Goal: Check status: Check status

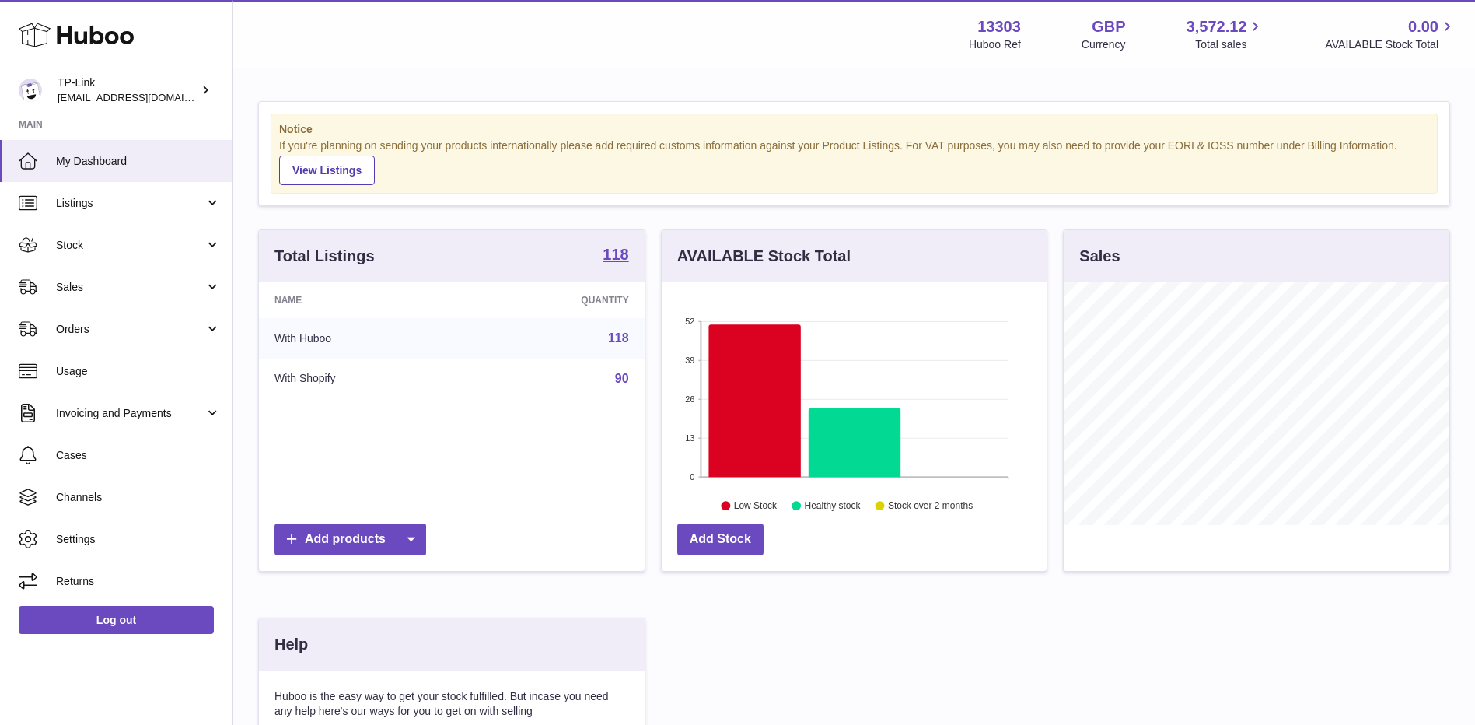
scroll to position [243, 385]
click at [169, 285] on span "Sales" at bounding box center [130, 287] width 149 height 15
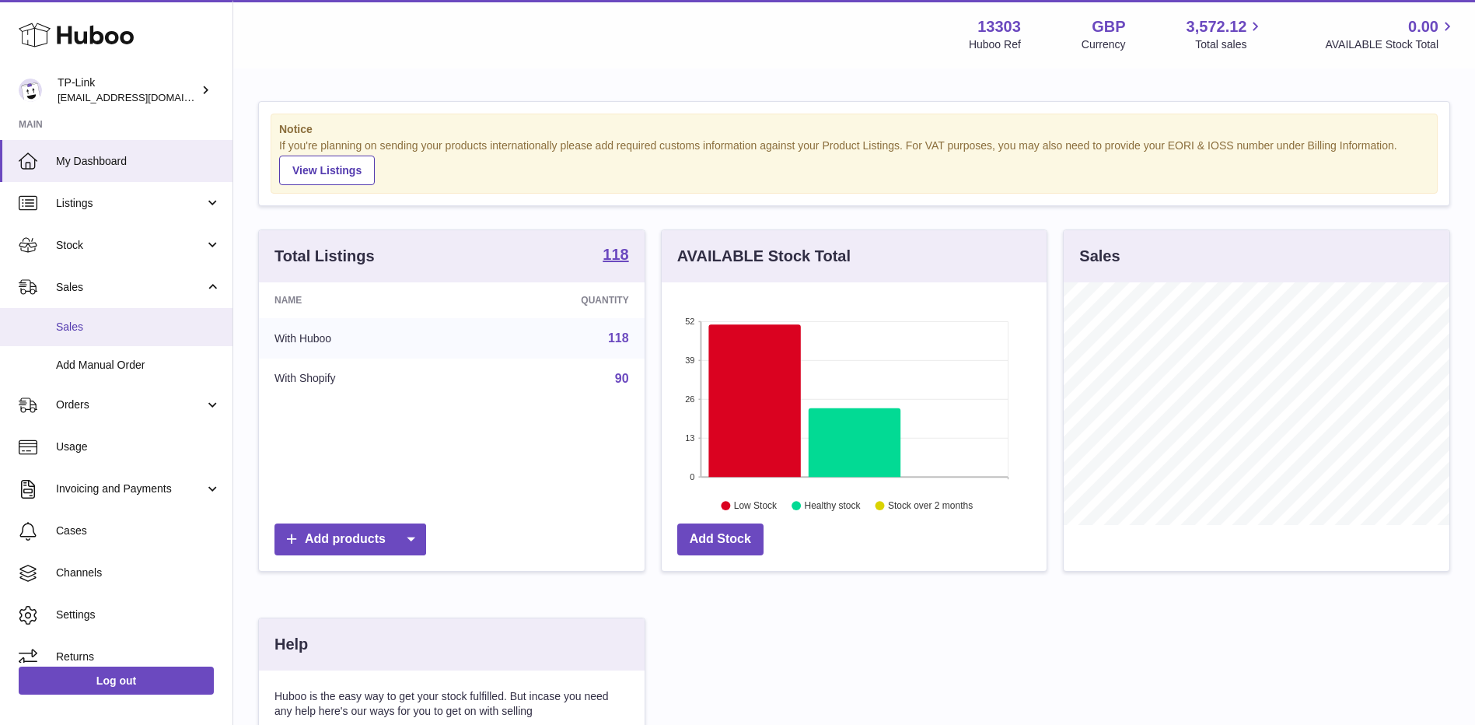
click at [124, 326] on span "Sales" at bounding box center [138, 327] width 165 height 15
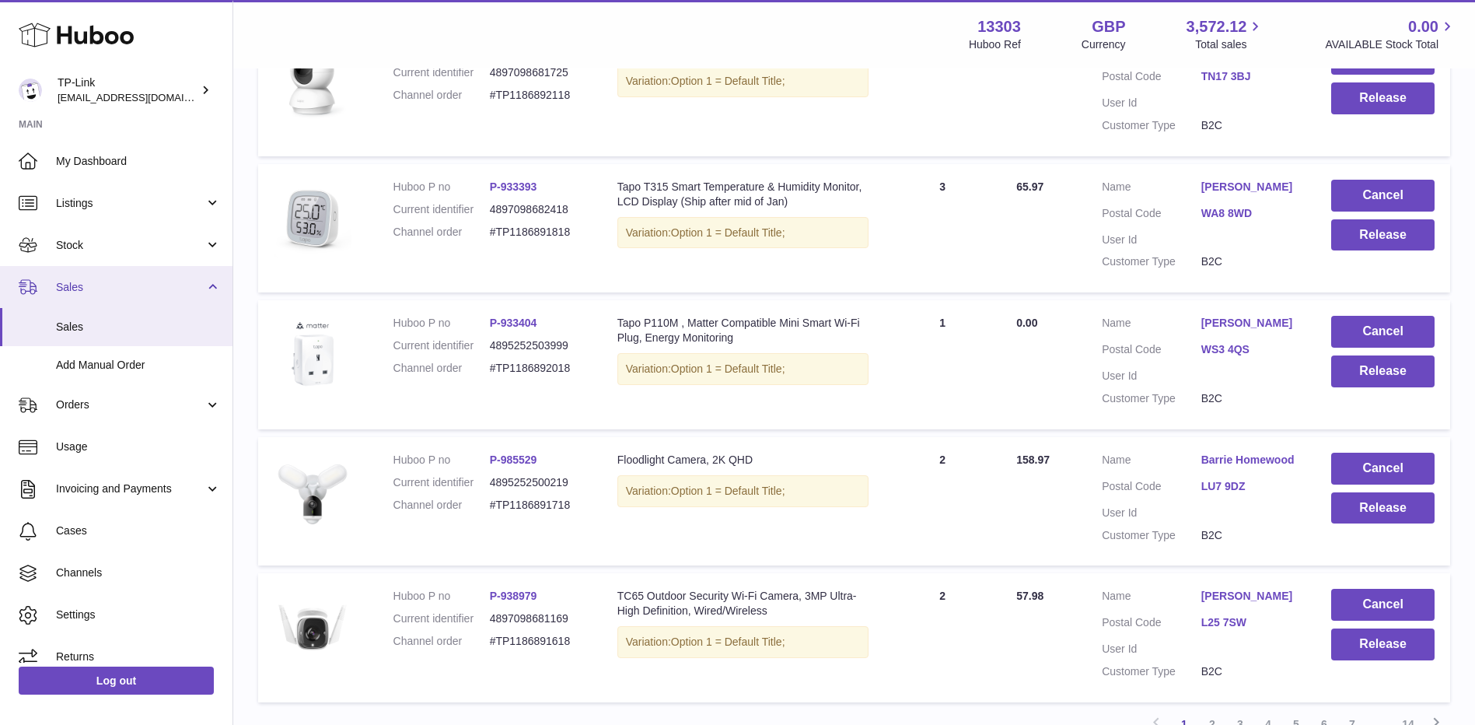
scroll to position [960, 0]
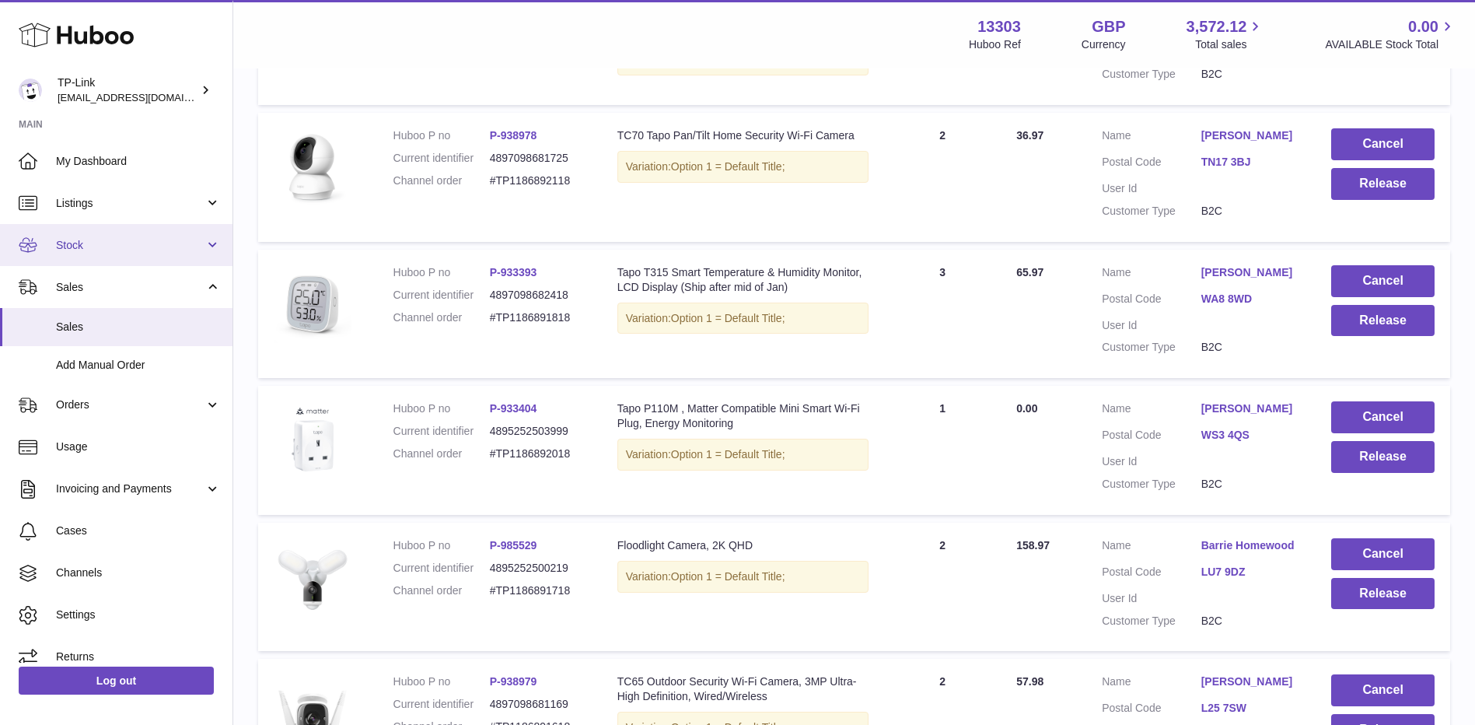
drag, startPoint x: 160, startPoint y: 249, endPoint x: 156, endPoint y: 264, distance: 15.5
click at [160, 249] on span "Stock" at bounding box center [130, 245] width 149 height 15
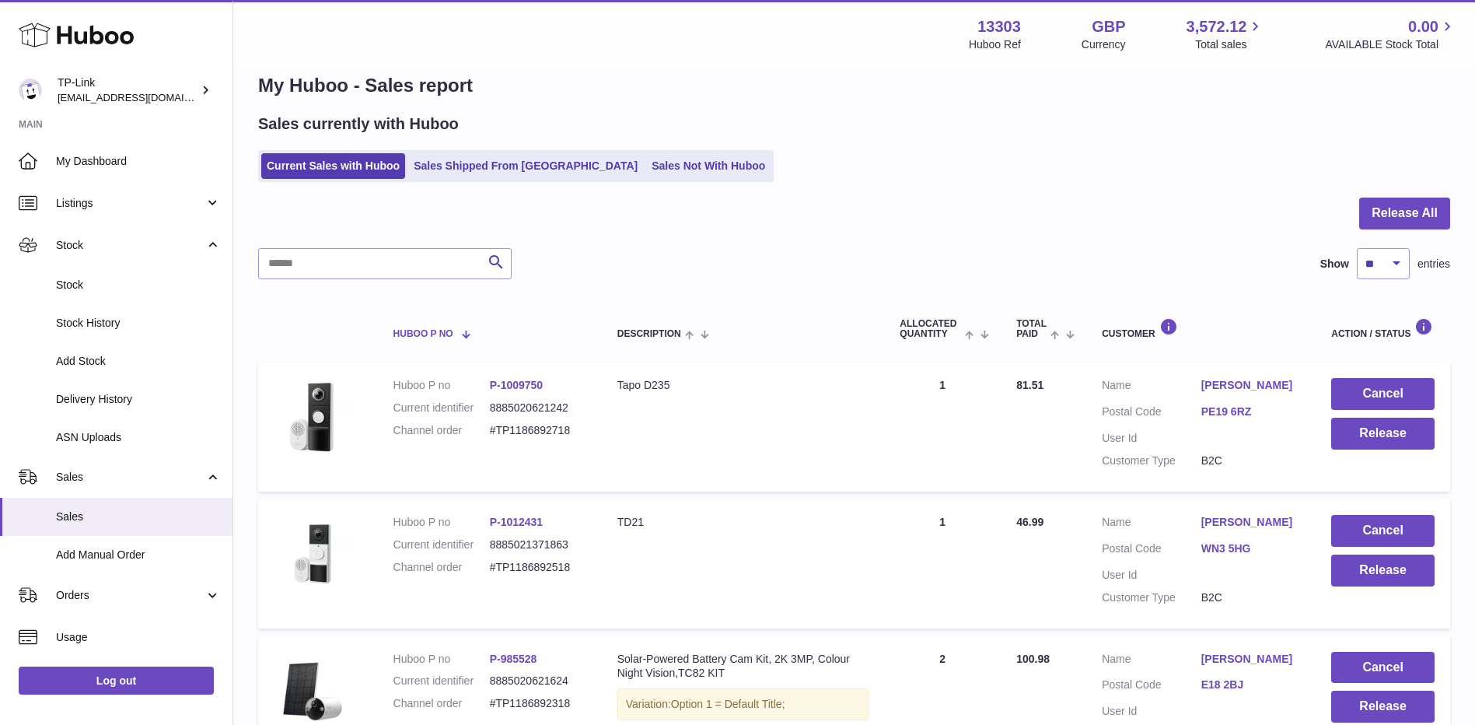
scroll to position [78, 0]
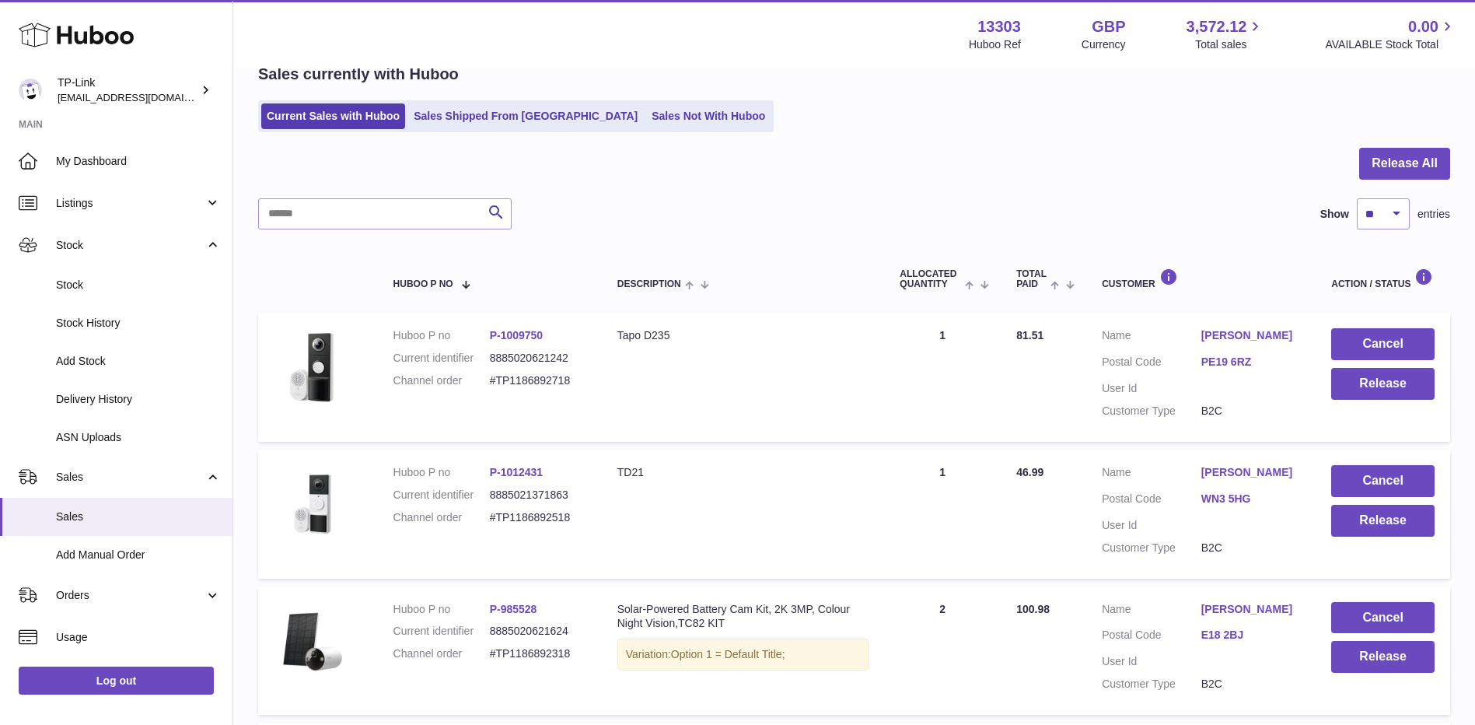
click at [372, 222] on input "text" at bounding box center [384, 213] width 253 height 31
paste input "**********"
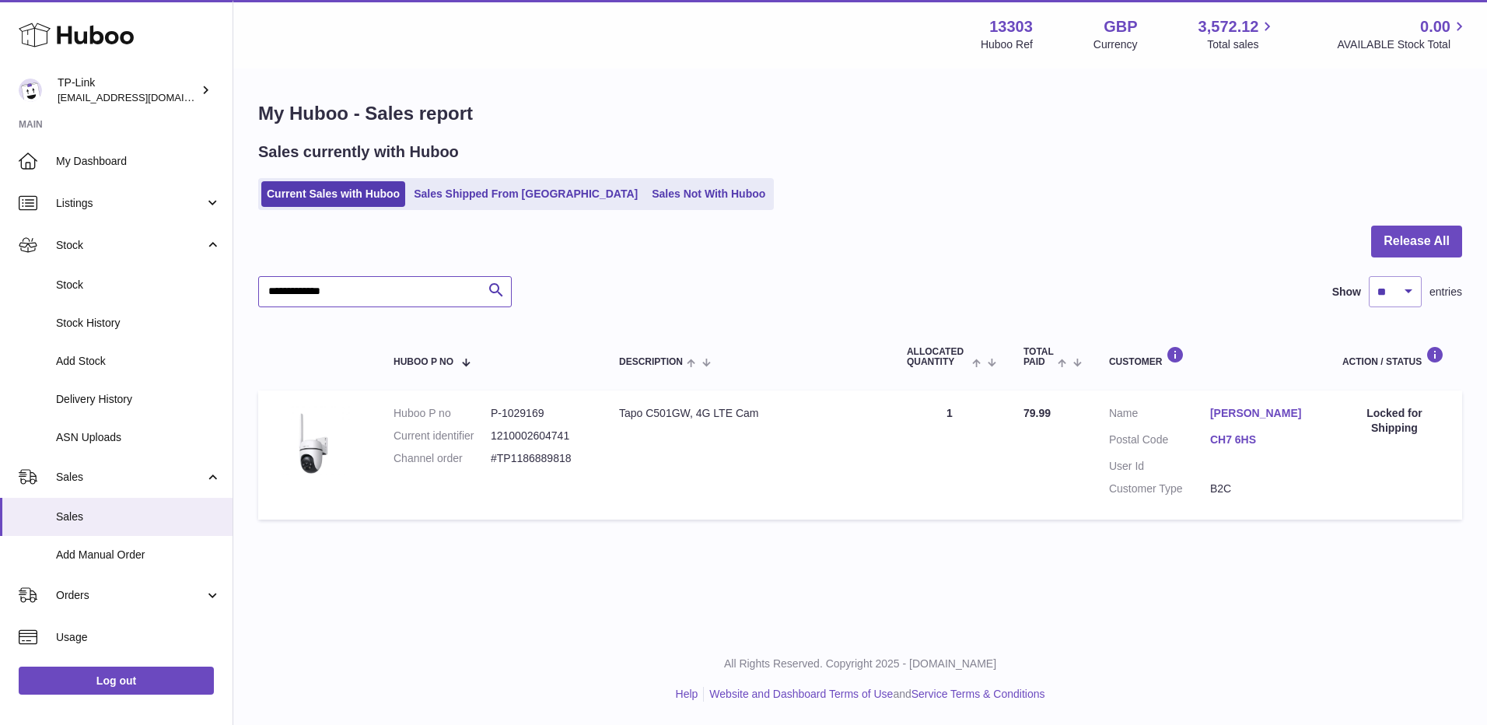
type input "**********"
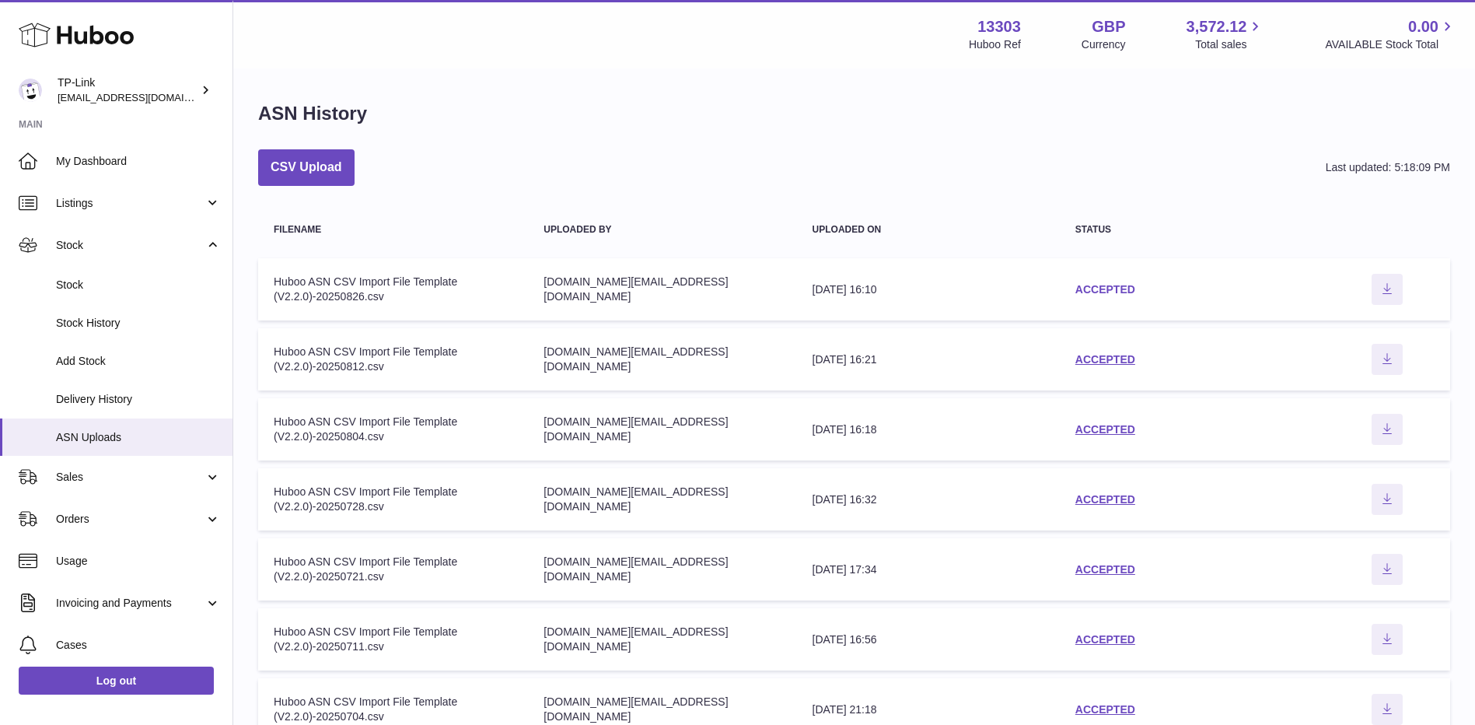
click at [1124, 288] on link "ACCEPTED" at bounding box center [1105, 289] width 60 height 12
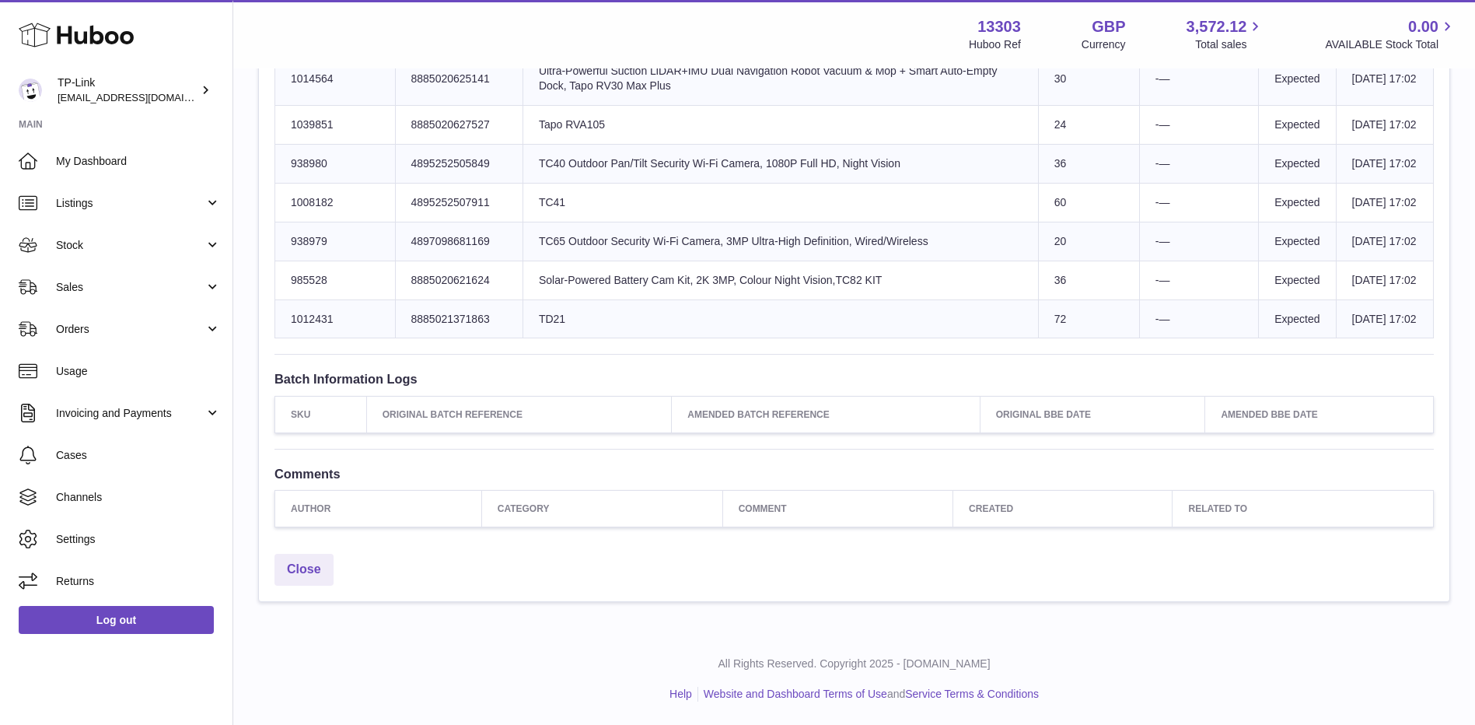
scroll to position [1943, 0]
click at [804, 299] on td "Product title TD21" at bounding box center [781, 318] width 516 height 39
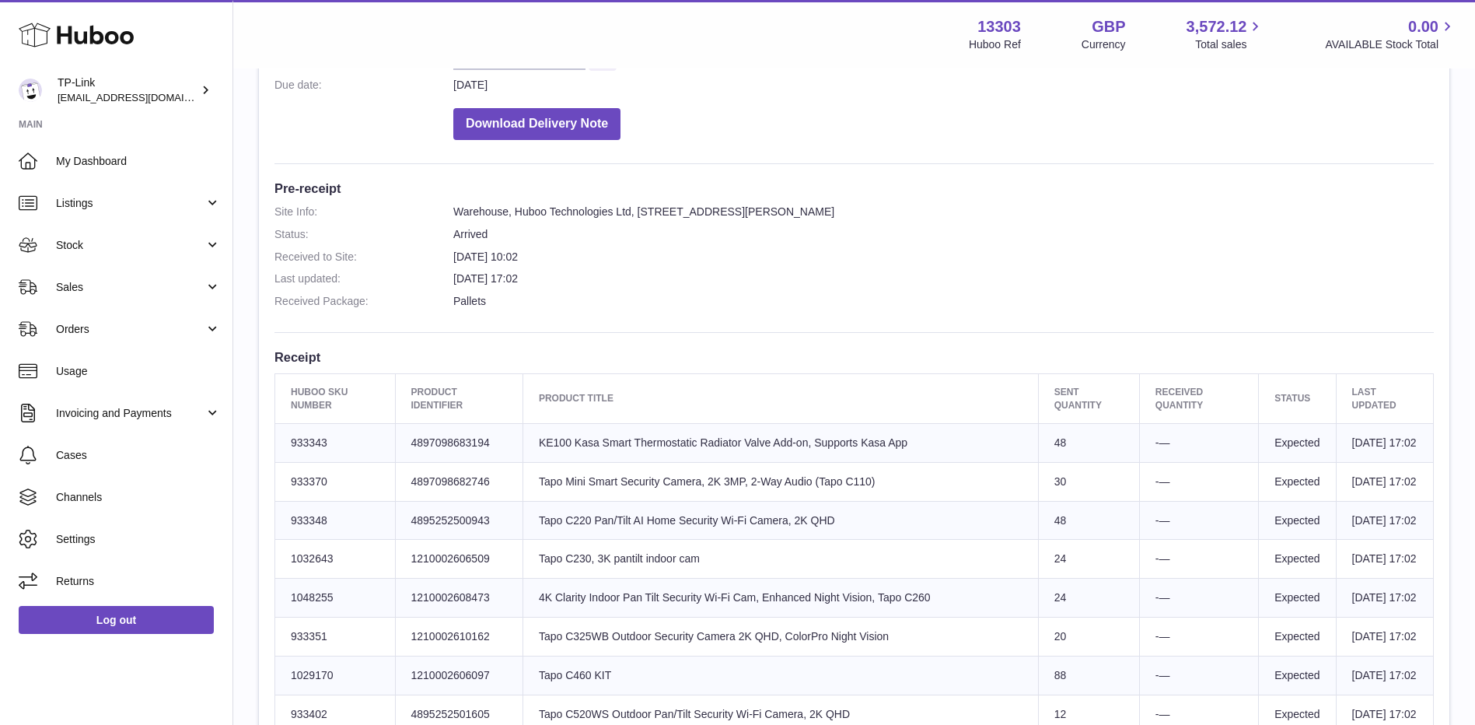
scroll to position [233, 0]
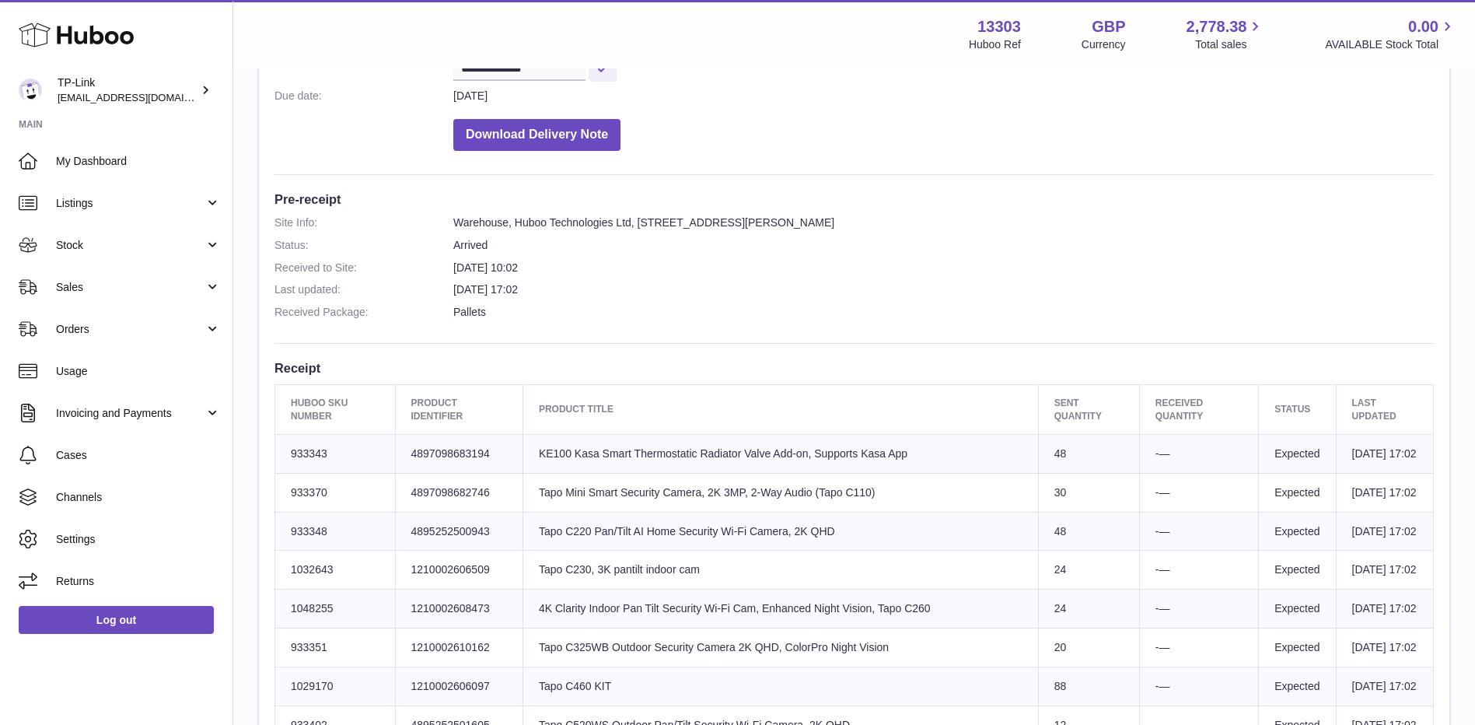
scroll to position [233, 0]
